Goal: Find specific page/section: Find specific page/section

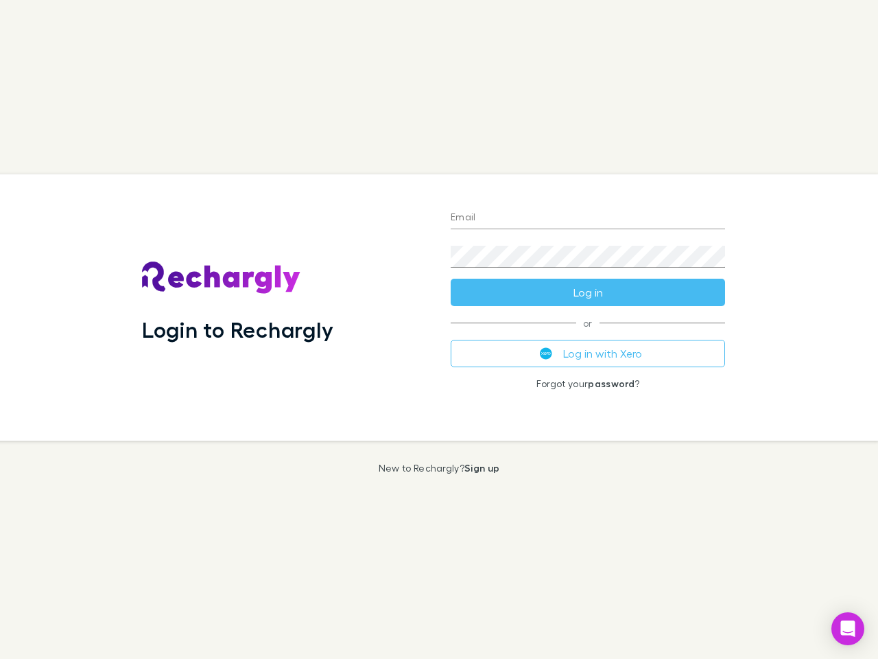
click at [439, 329] on div "Login to Rechargly" at bounding box center [285, 307] width 309 height 266
click at [588, 218] on input "Email" at bounding box center [588, 218] width 274 height 22
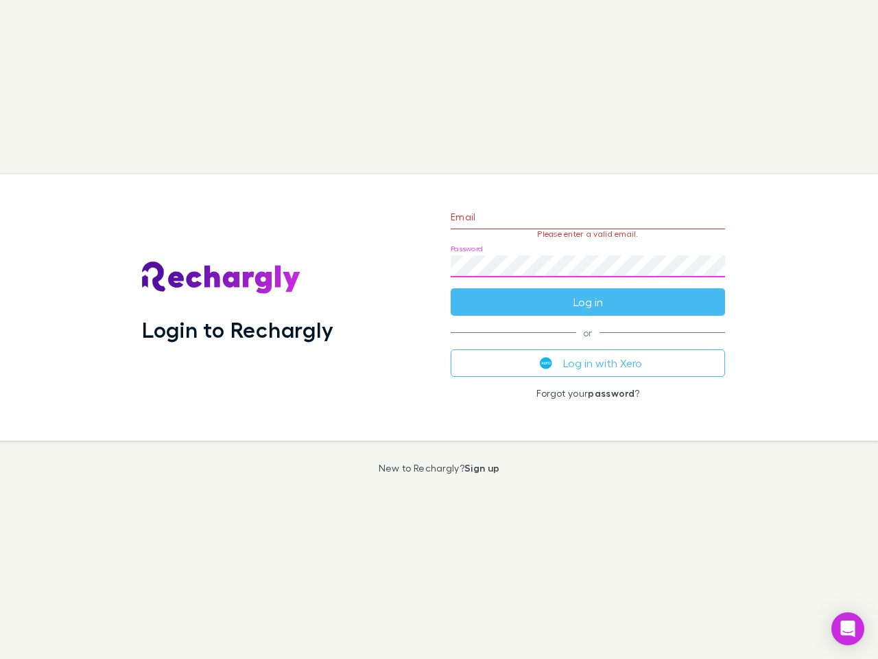
click at [588, 292] on form "Email Please enter a valid email. Password Log in" at bounding box center [588, 255] width 274 height 119
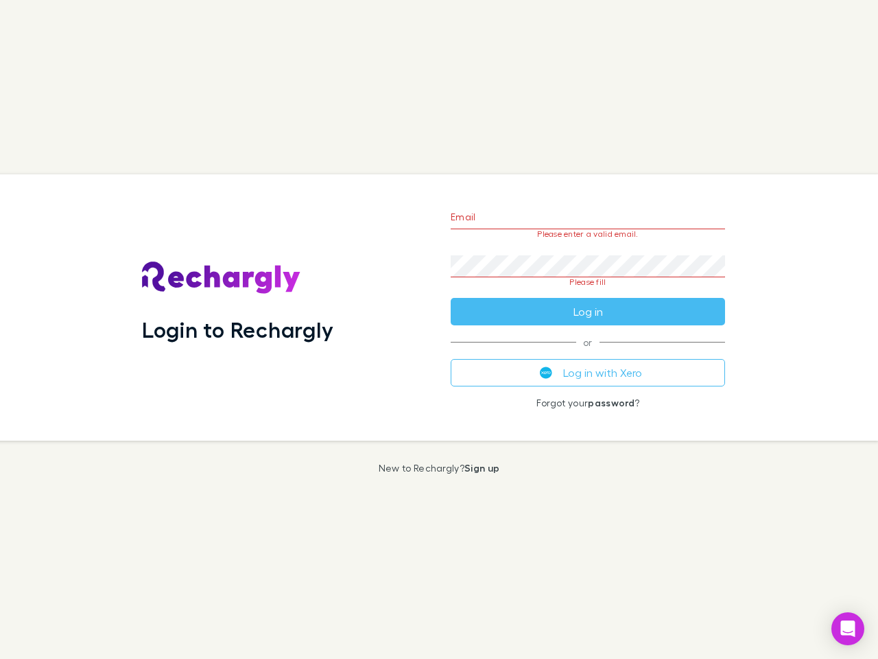
click at [588, 353] on div "Email Please enter a valid email. Password Please fill Log in or Log in with Xe…" at bounding box center [588, 307] width 296 height 266
click at [848, 629] on icon "Open Intercom Messenger" at bounding box center [848, 628] width 14 height 16
